Goal: Find specific page/section: Find specific page/section

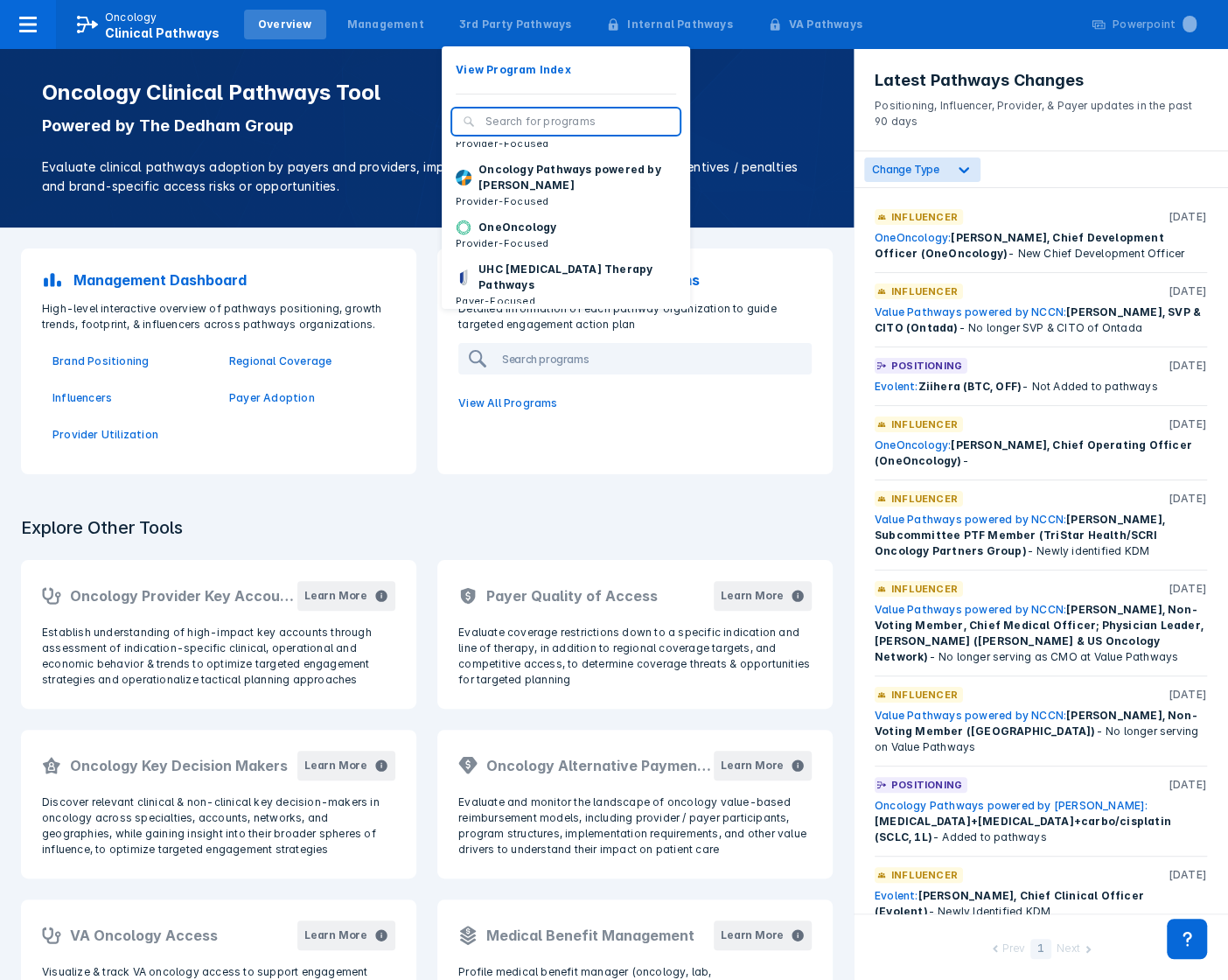
scroll to position [165, 0]
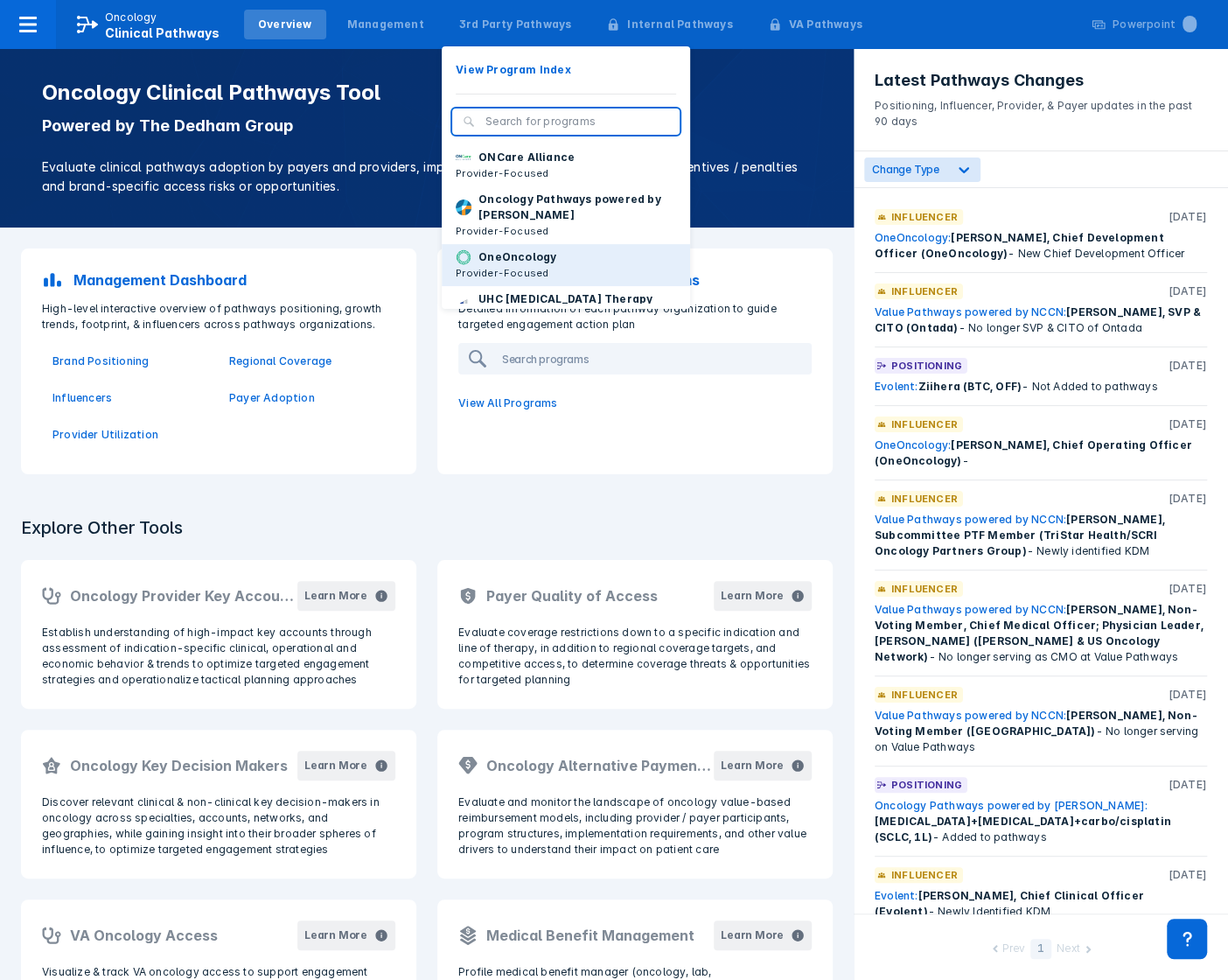
click at [524, 265] on p "OneOncology" at bounding box center [517, 256] width 78 height 15
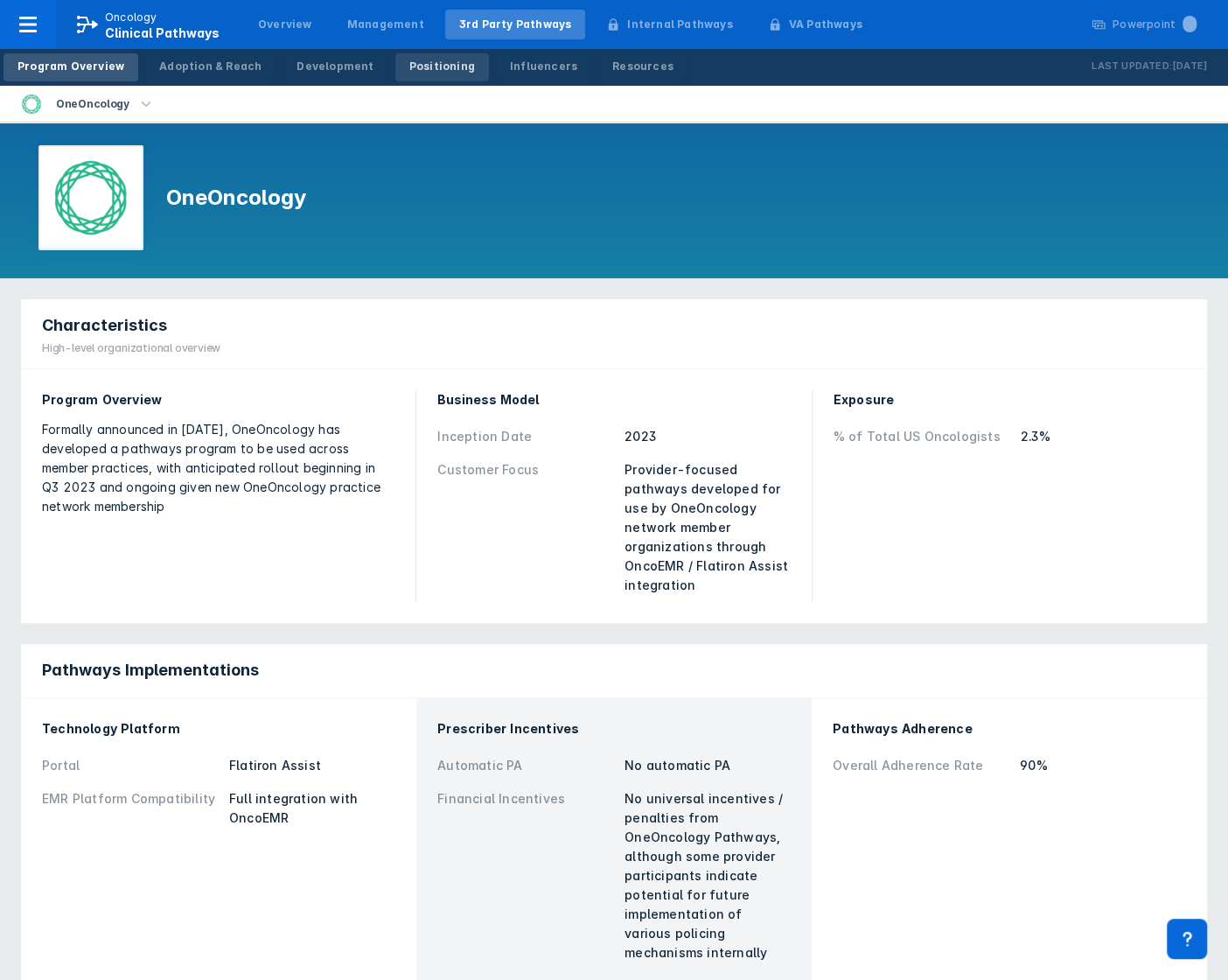
click at [409, 72] on div "Positioning" at bounding box center [442, 65] width 65 height 15
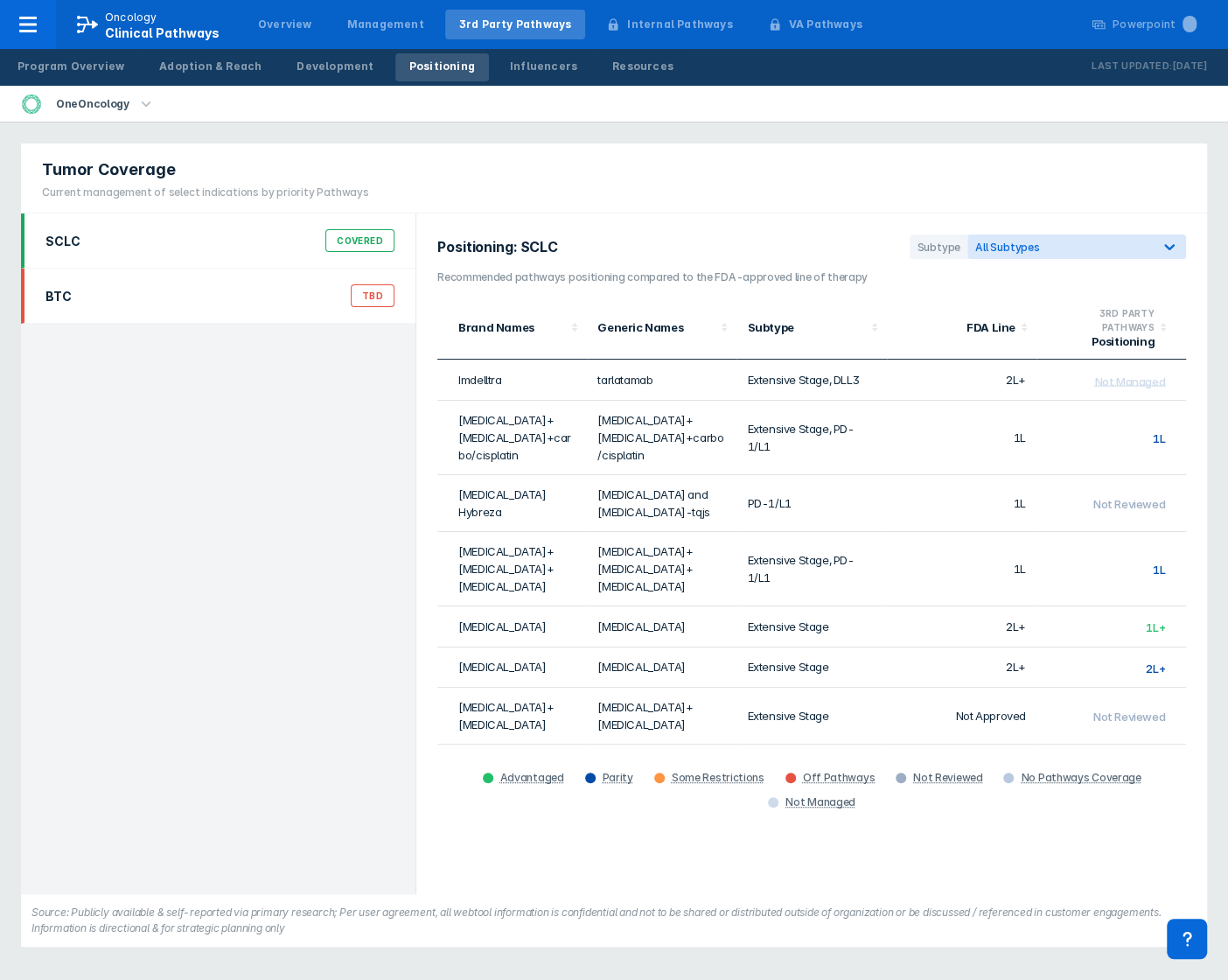
click at [283, 289] on div "BTC TBD" at bounding box center [219, 295] width 370 height 34
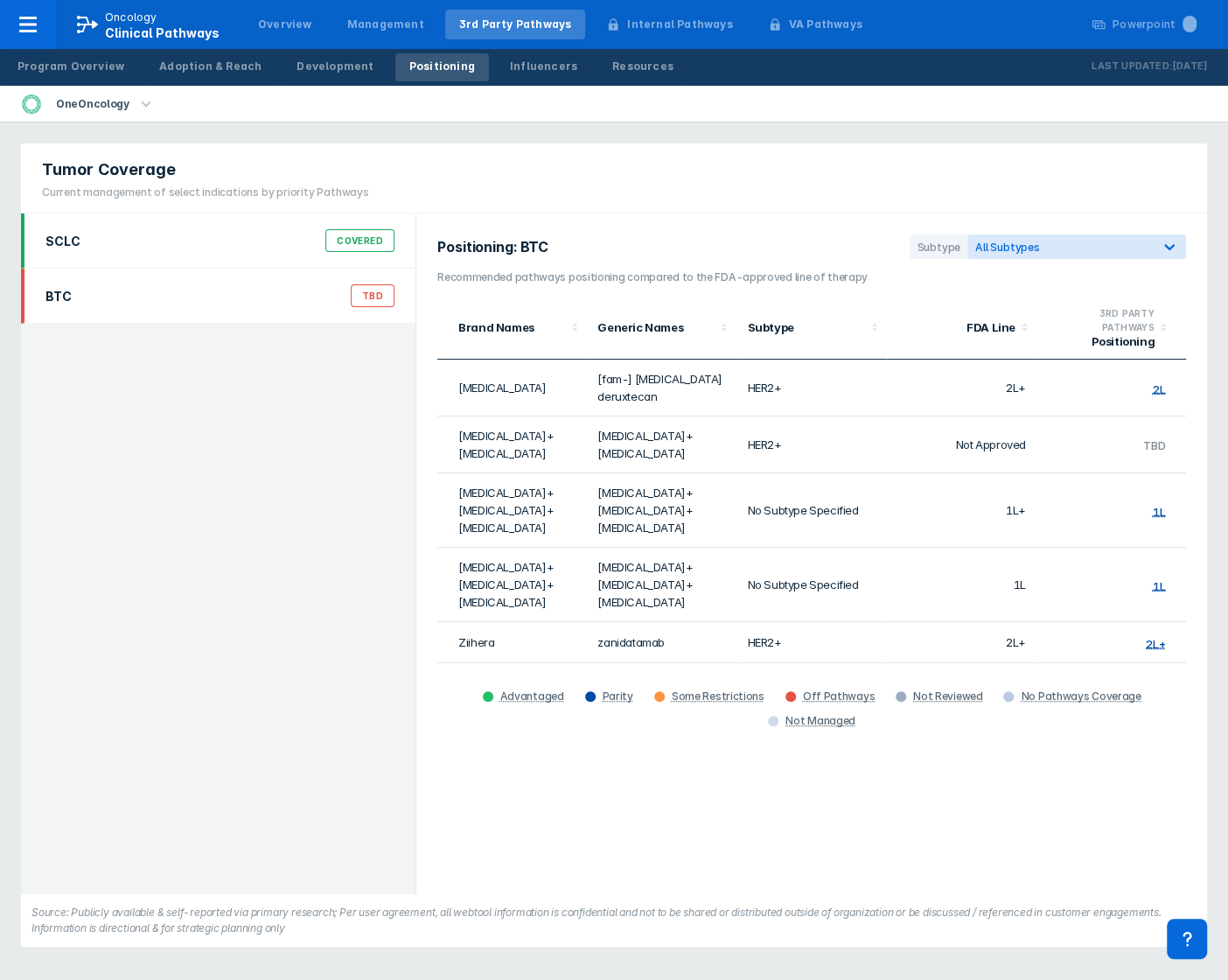
click at [282, 238] on div "SCLC Covered" at bounding box center [219, 240] width 370 height 34
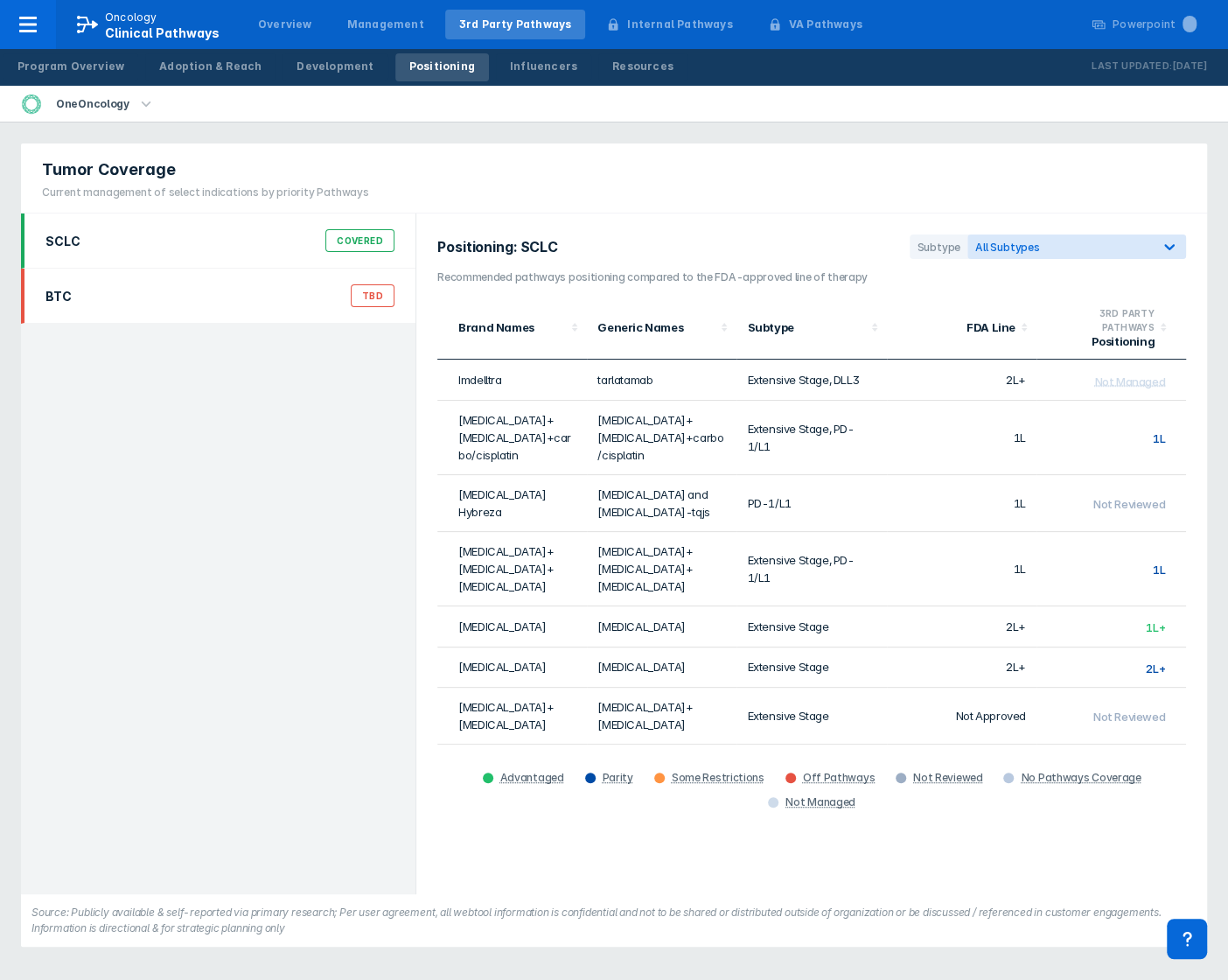
click at [258, 290] on div "BTC TBD" at bounding box center [219, 295] width 370 height 34
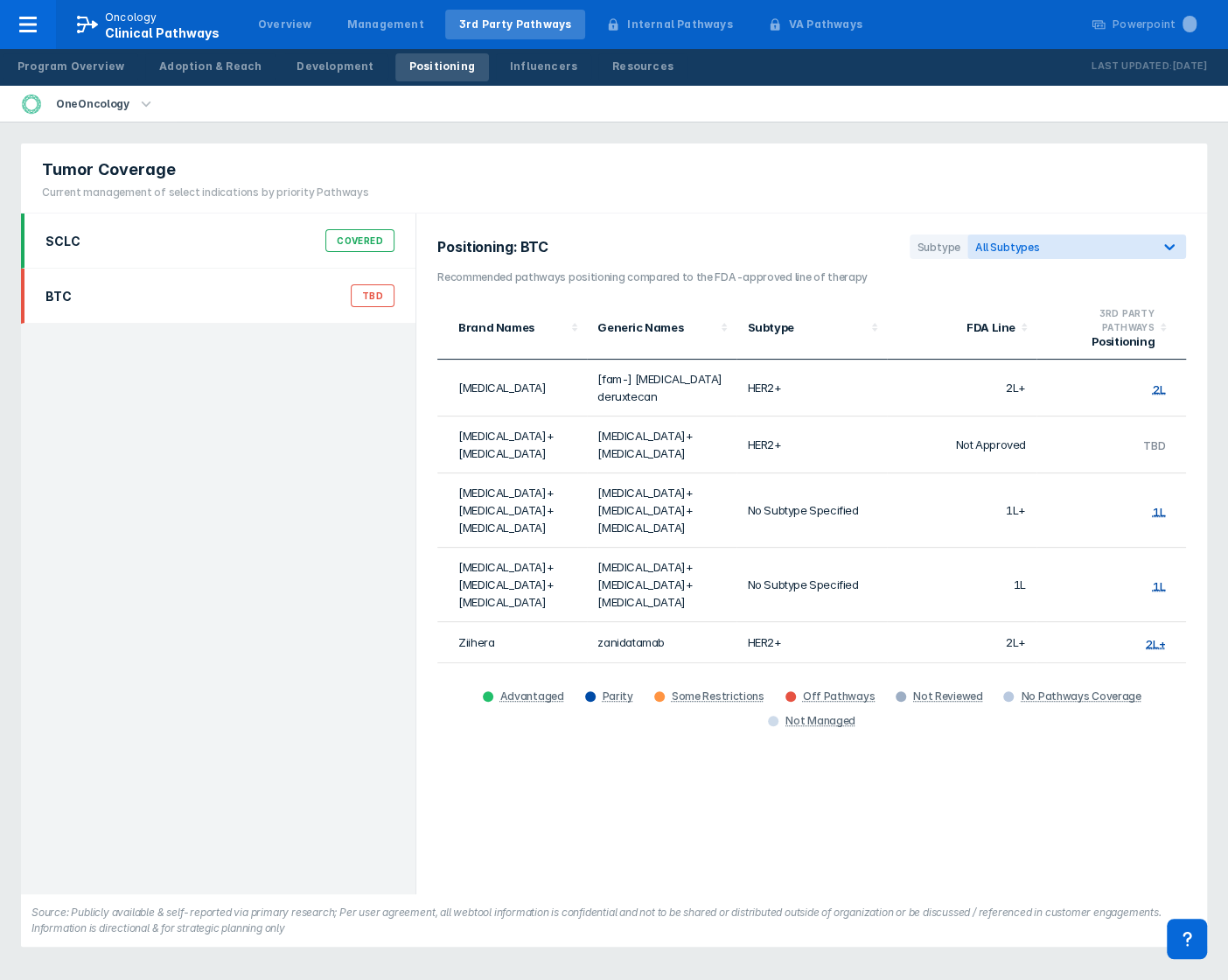
click at [253, 248] on div "SCLC Covered" at bounding box center [219, 240] width 370 height 34
